Goal: Find specific page/section: Find specific page/section

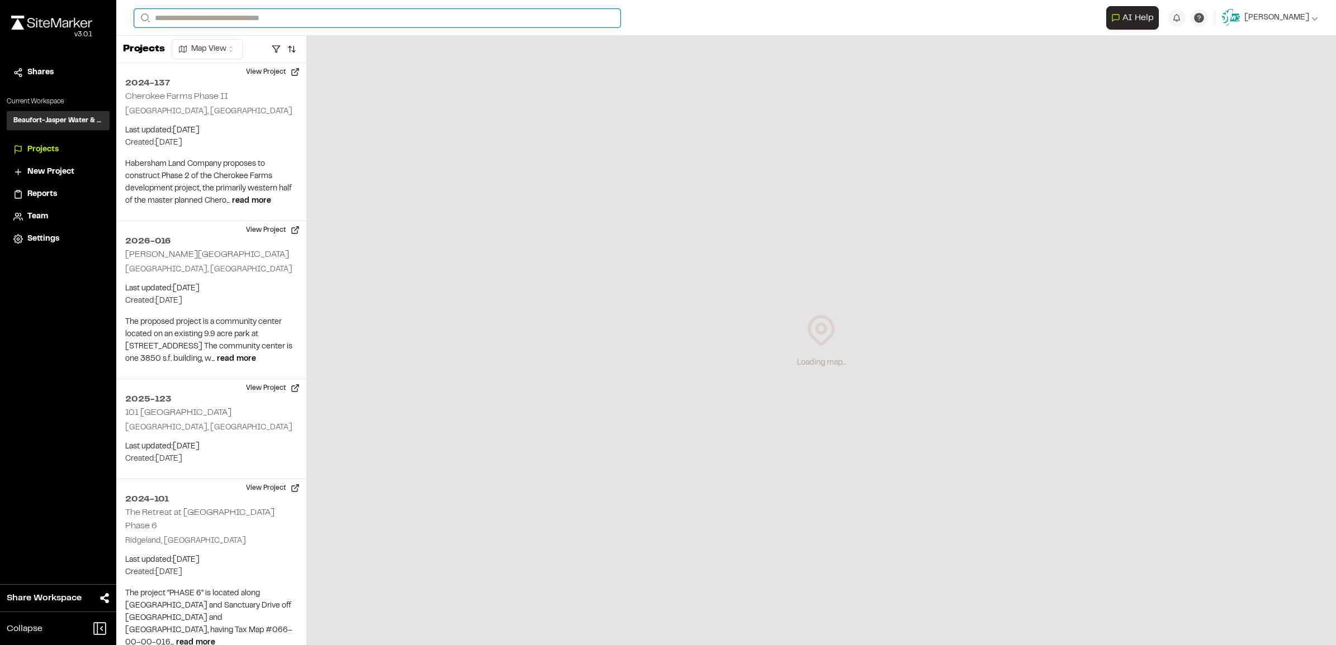
click at [185, 18] on input "Search" at bounding box center [377, 18] width 486 height 18
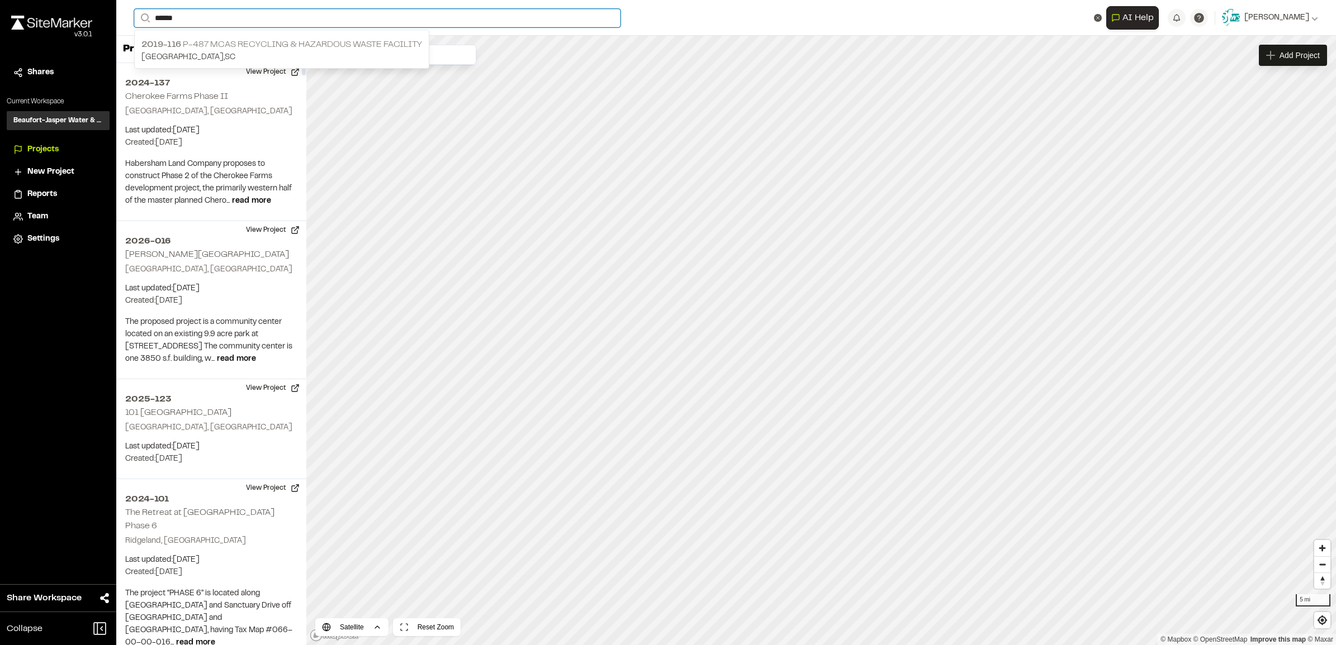
type input "******"
click at [235, 47] on p "2019-116 P-487 MCAS Recycling & Hazardous Waste Facility" at bounding box center [281, 44] width 281 height 13
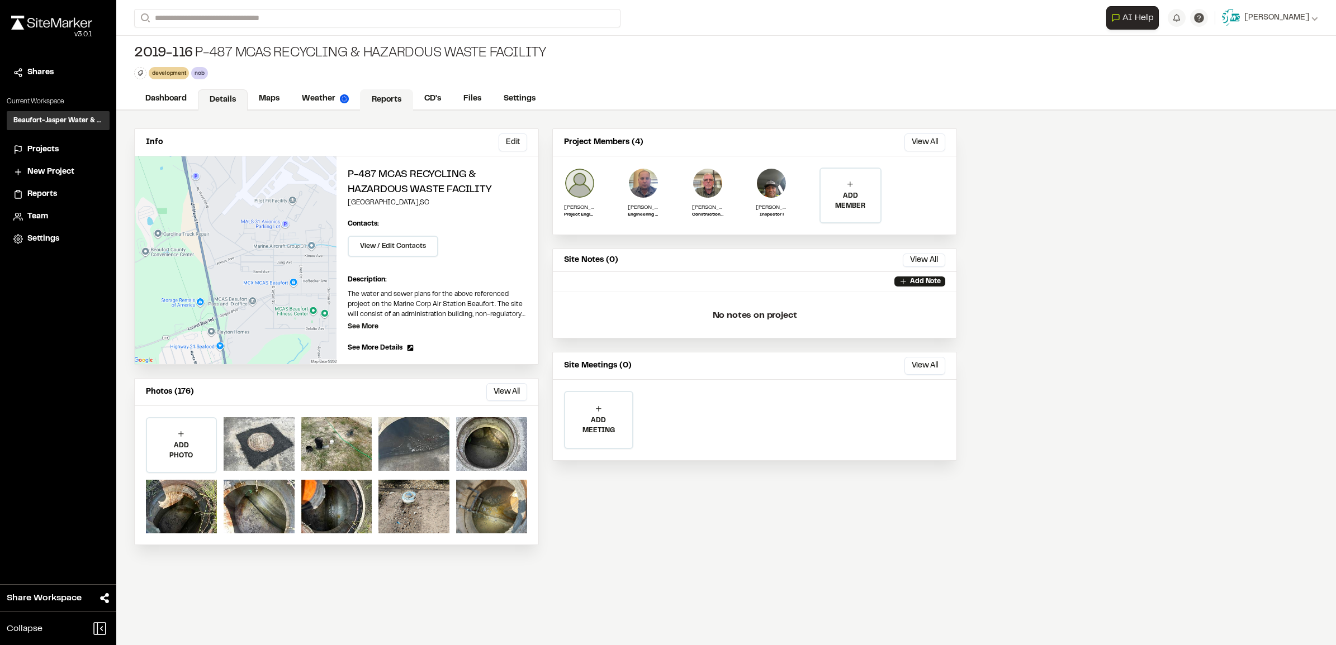
click at [386, 102] on link "Reports" at bounding box center [386, 99] width 53 height 21
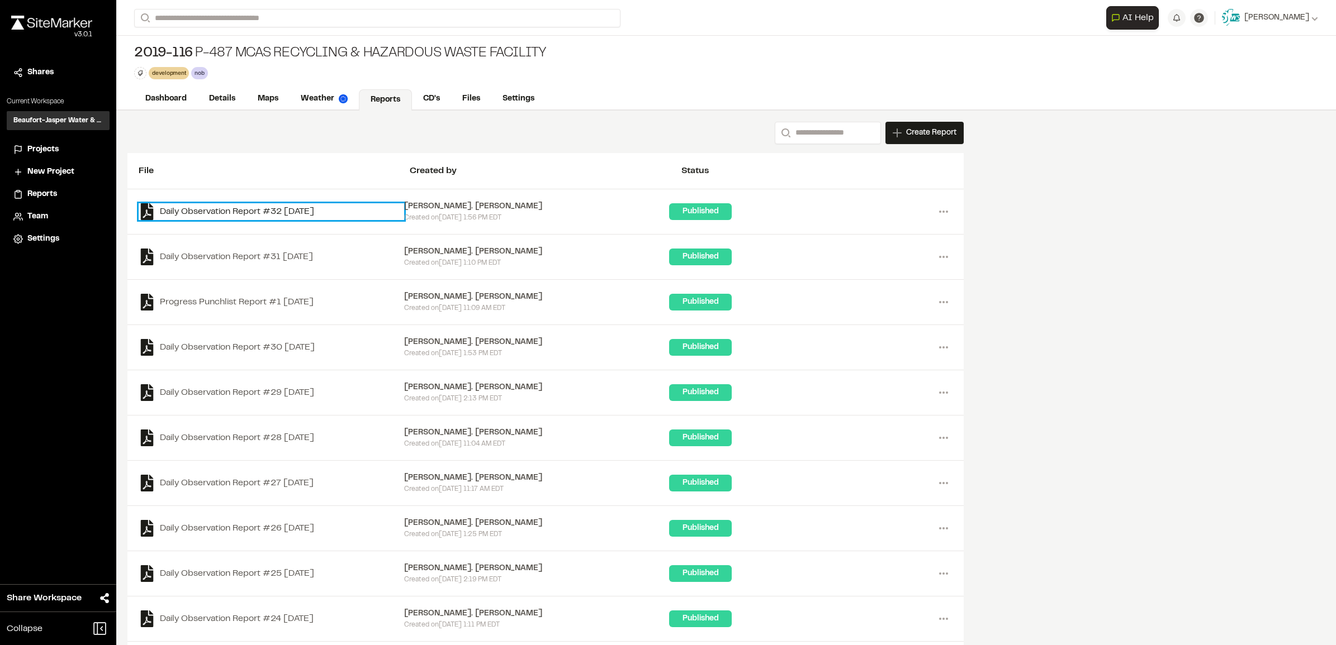
click at [296, 216] on link "Daily Observation Report #32 [DATE]" at bounding box center [271, 211] width 265 height 17
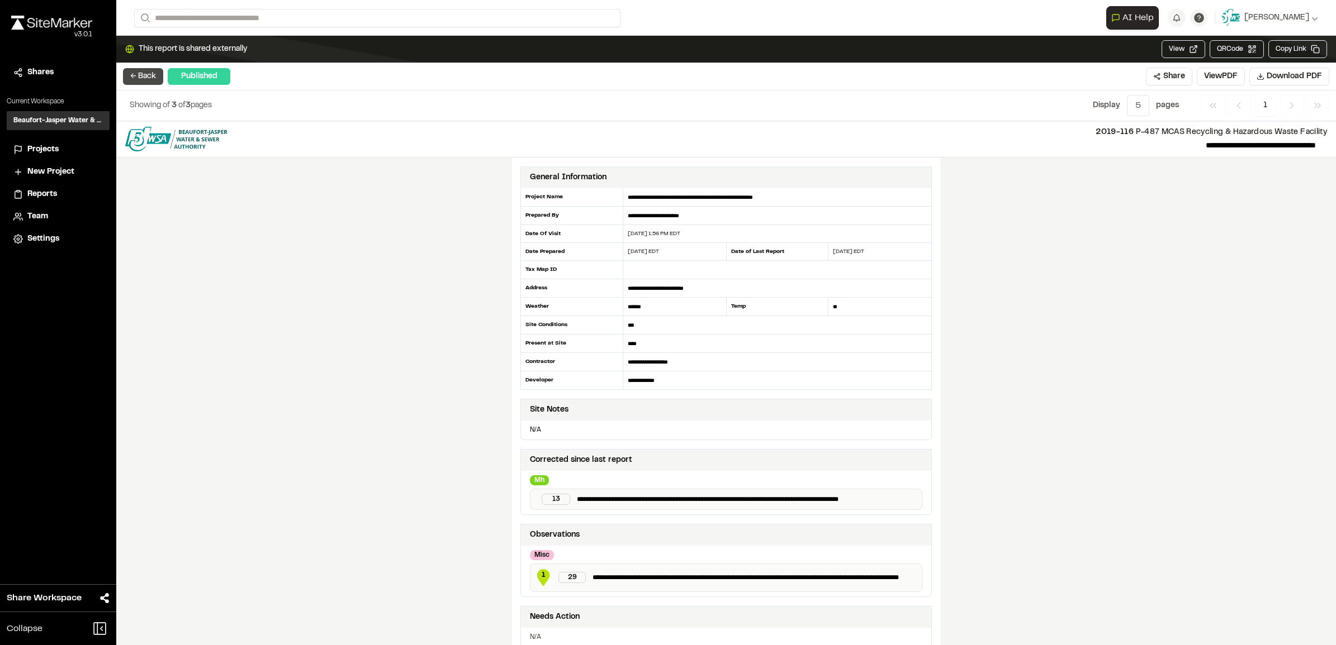
click at [141, 77] on button "← Back" at bounding box center [143, 76] width 40 height 17
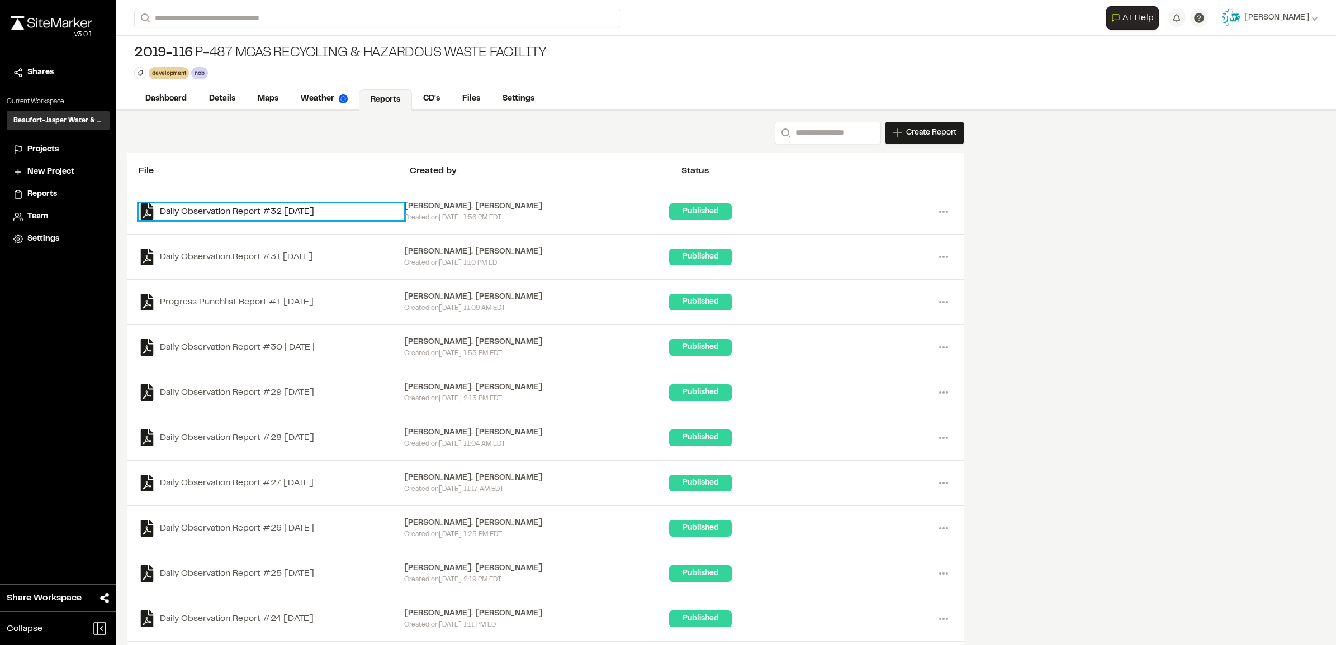
click at [309, 216] on link "Daily Observation Report #32 [DATE]" at bounding box center [271, 211] width 265 height 17
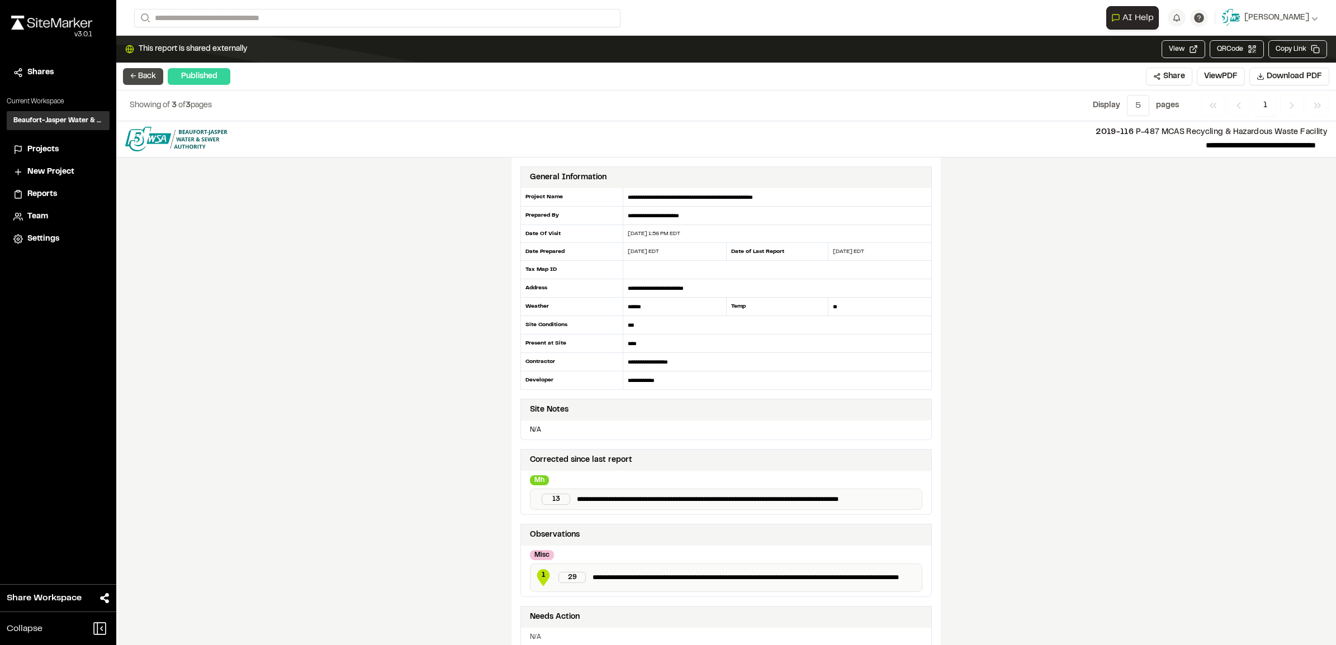
click at [147, 82] on button "← Back" at bounding box center [143, 76] width 40 height 17
